Goal: Entertainment & Leisure: Consume media (video, audio)

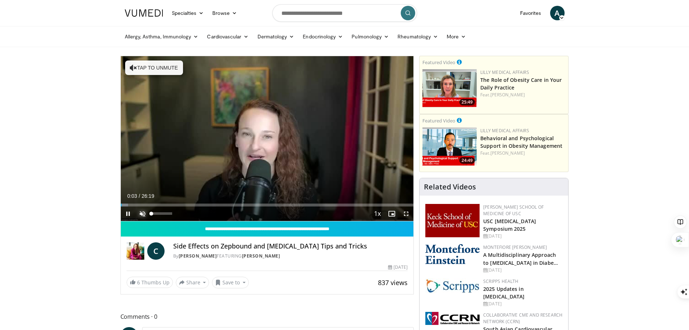
click at [141, 212] on span "Video Player" at bounding box center [142, 213] width 14 height 14
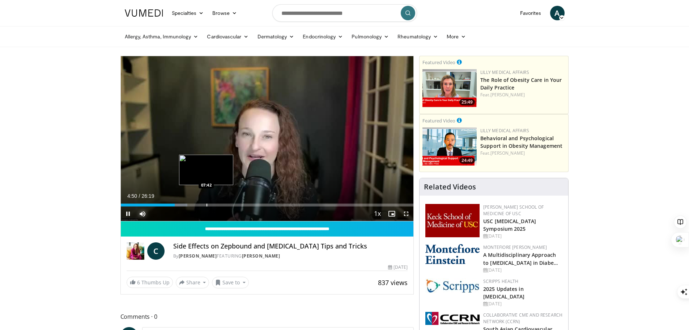
click at [206, 202] on div "Loaded : 22.76% 04:50 07:42" at bounding box center [267, 202] width 293 height 7
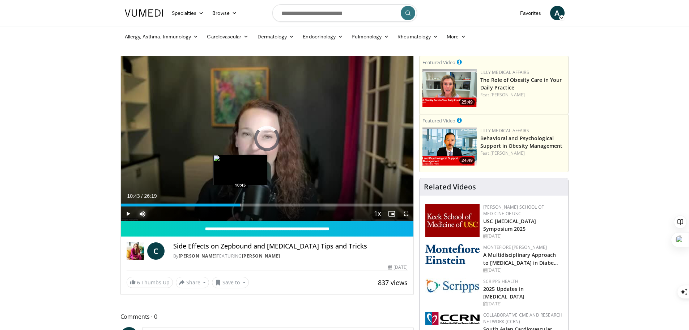
click at [241, 204] on div "Progress Bar" at bounding box center [241, 204] width 1 height 3
